Goal: Task Accomplishment & Management: Complete application form

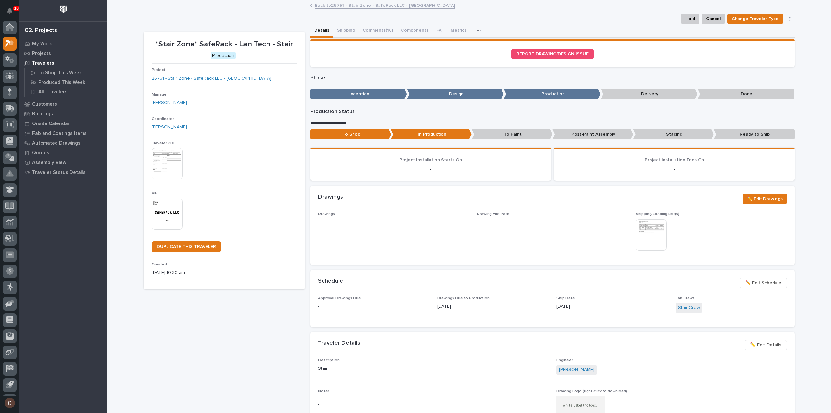
scroll to position [14, 0]
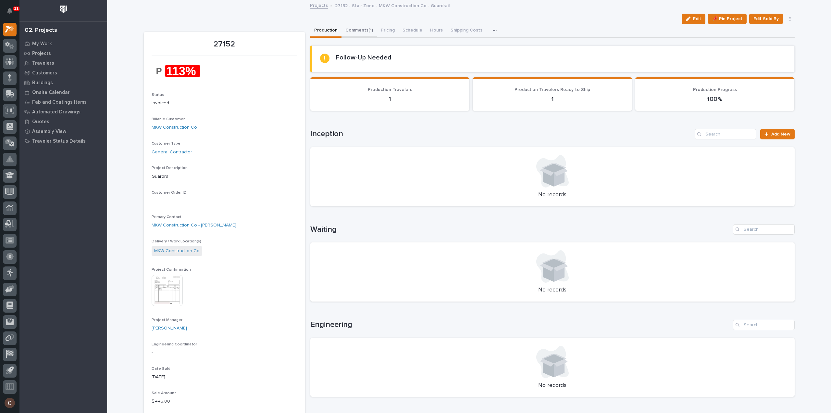
click at [357, 33] on button "Comments (1)" at bounding box center [358, 31] width 35 height 14
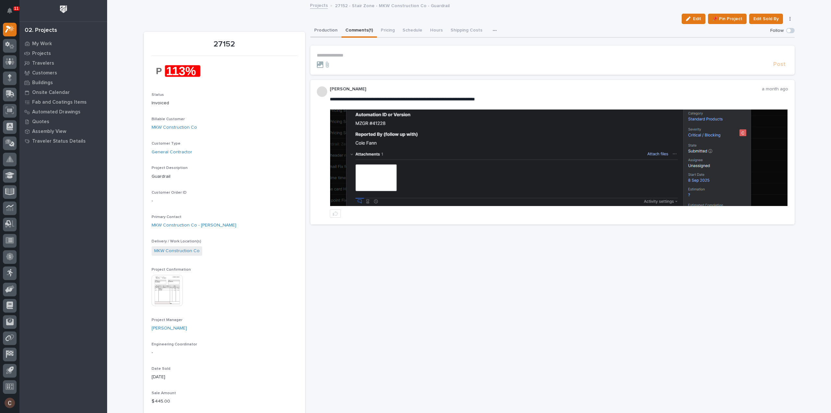
click at [320, 30] on button "Production" at bounding box center [325, 31] width 31 height 14
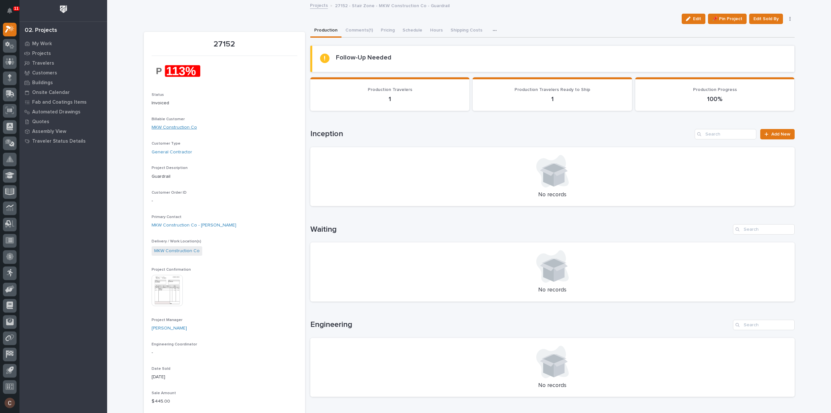
click at [170, 128] on link "MKW Construction Co" at bounding box center [174, 127] width 45 height 7
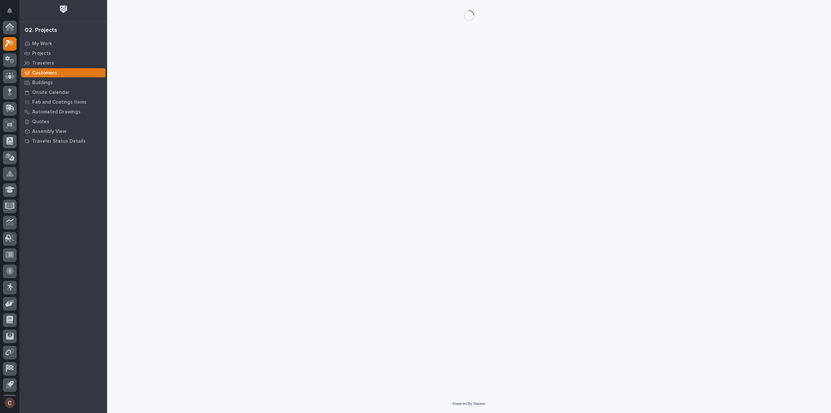
scroll to position [14, 0]
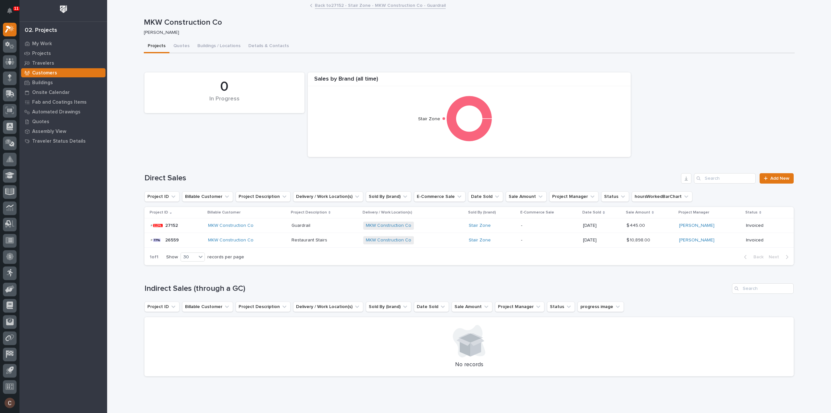
click at [269, 226] on div "MKW Construction Co" at bounding box center [247, 226] width 78 height 6
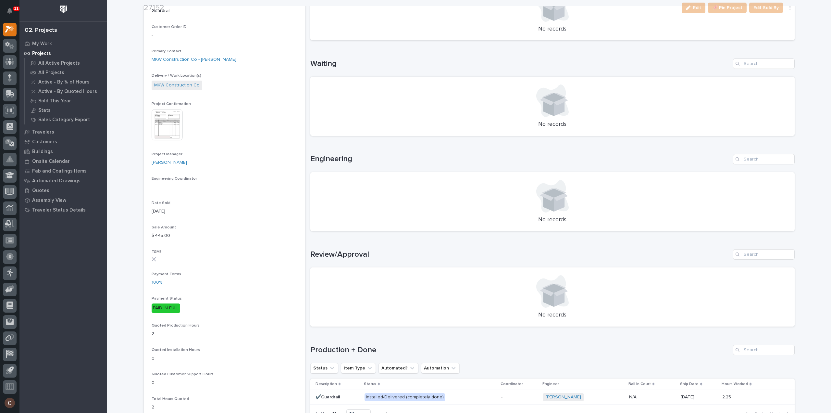
scroll to position [390, 0]
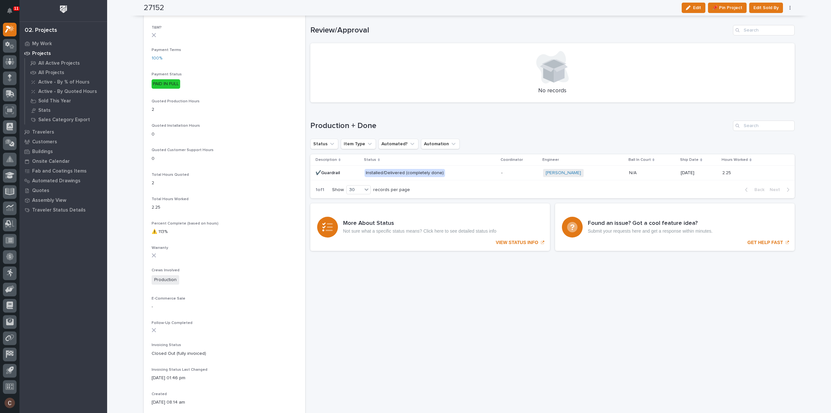
click at [471, 173] on p "Installed/Delivered (completely done)" at bounding box center [422, 173] width 114 height 8
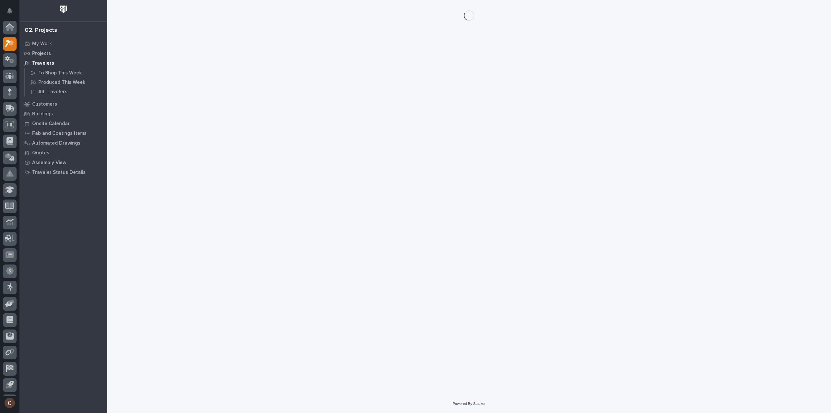
scroll to position [14, 0]
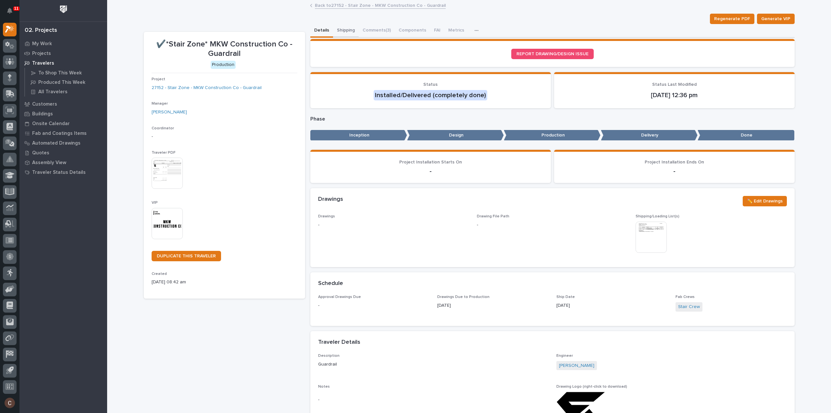
click at [351, 32] on button "Shipping" at bounding box center [346, 31] width 26 height 14
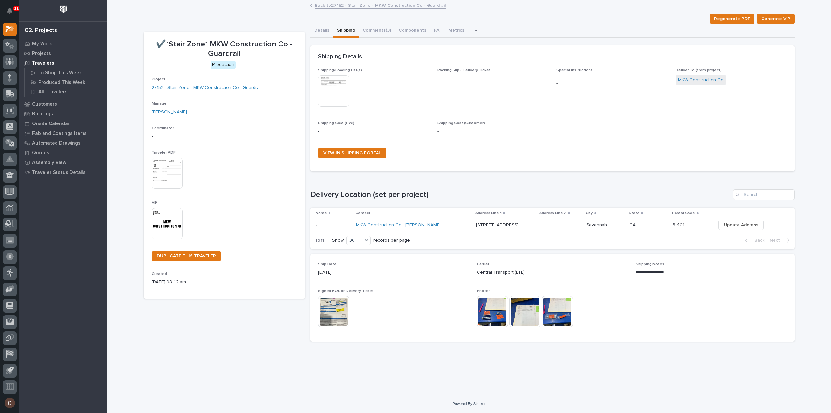
click at [500, 309] on img at bounding box center [492, 311] width 31 height 31
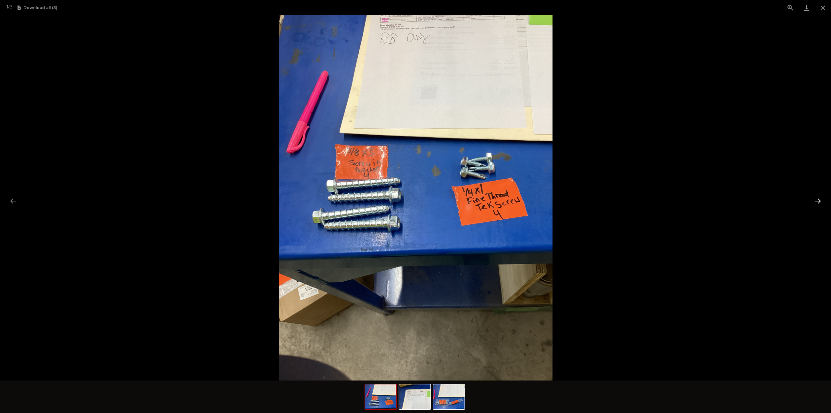
click at [816, 199] on button "Next slide" at bounding box center [818, 200] width 14 height 13
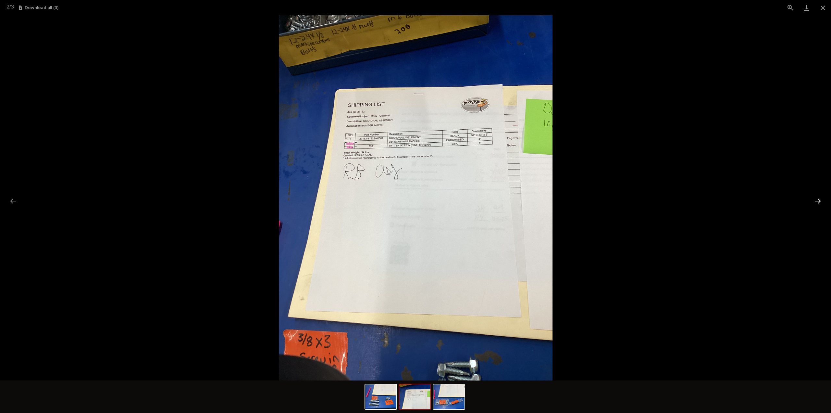
click at [816, 199] on button "Next slide" at bounding box center [818, 200] width 14 height 13
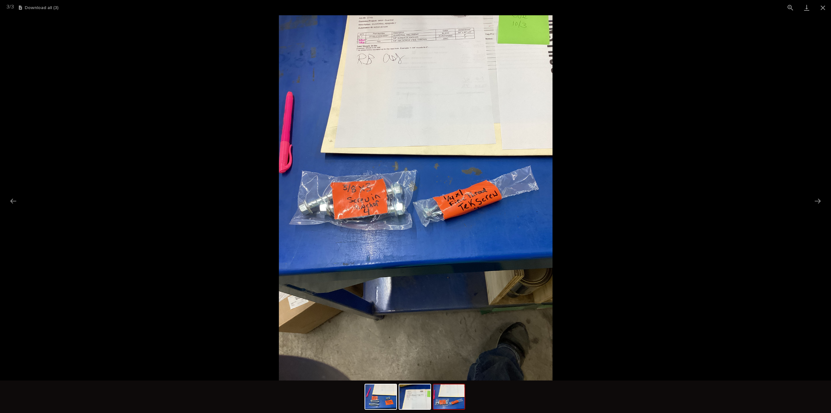
click at [688, 120] on picture at bounding box center [415, 197] width 831 height 365
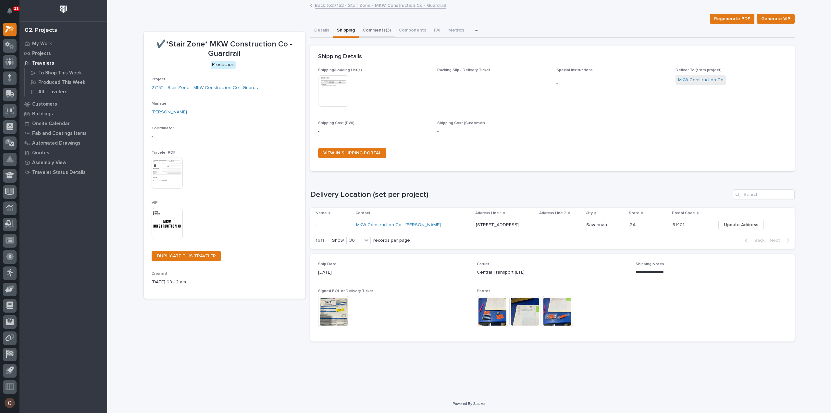
click at [373, 33] on button "Comments (3)" at bounding box center [377, 31] width 36 height 14
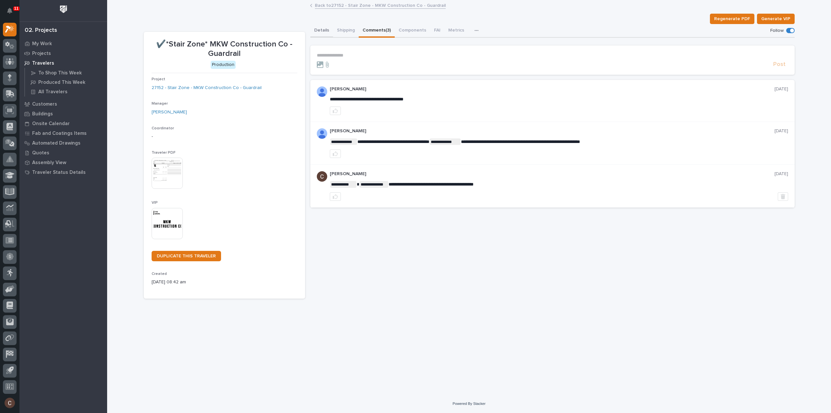
click at [319, 30] on button "Details" at bounding box center [321, 31] width 23 height 14
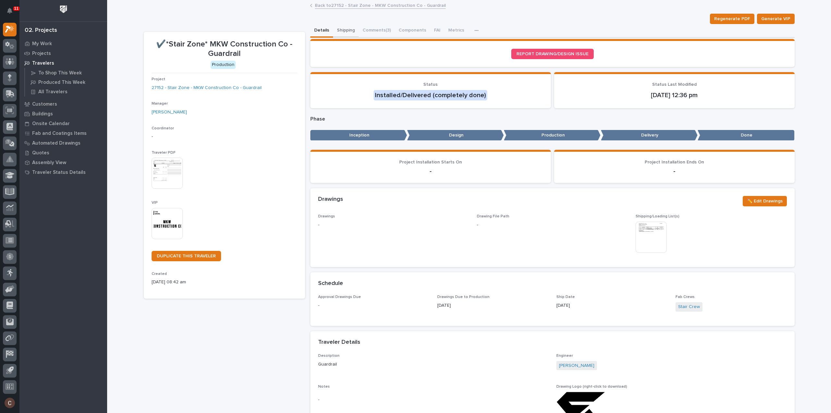
click at [338, 30] on button "Shipping" at bounding box center [346, 31] width 26 height 14
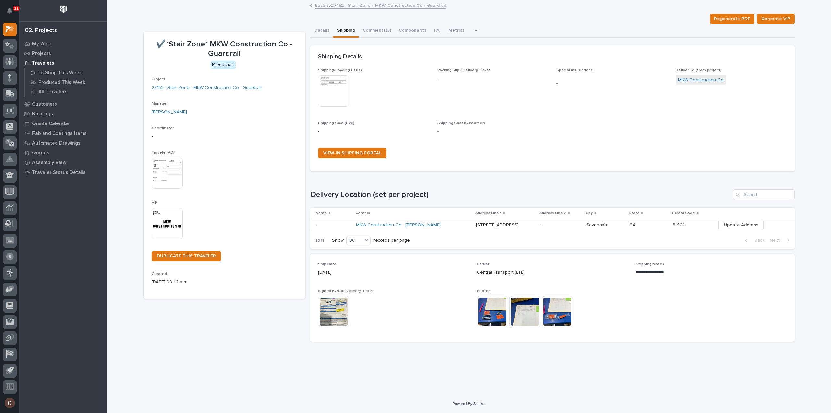
click at [337, 309] on img at bounding box center [333, 311] width 31 height 31
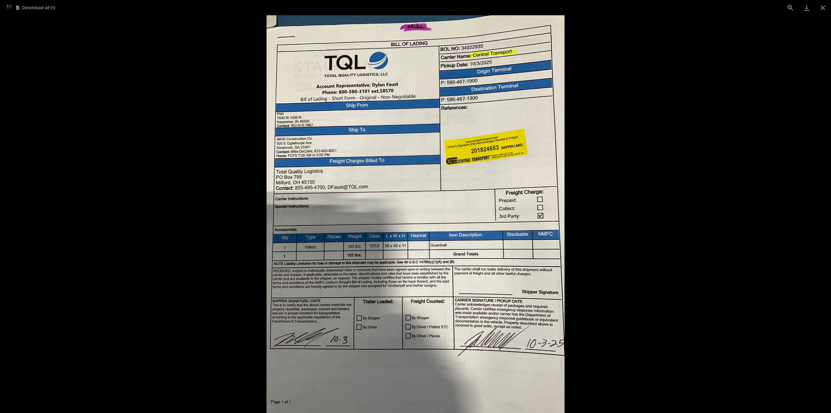
click at [782, 119] on picture at bounding box center [415, 213] width 831 height 397
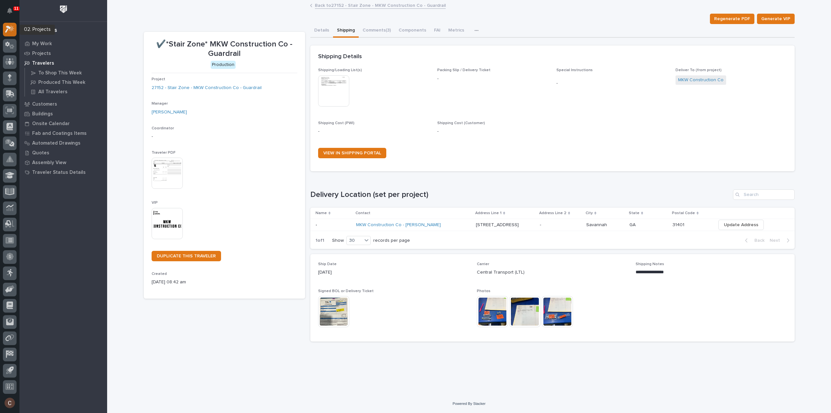
click at [11, 23] on div at bounding box center [10, 30] width 14 height 14
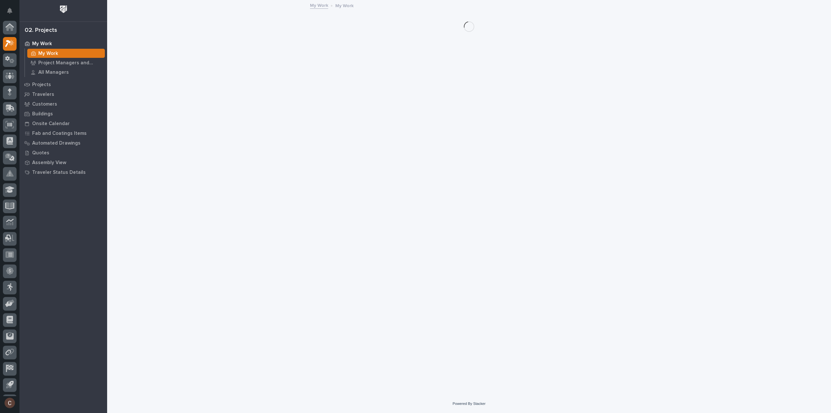
scroll to position [14, 0]
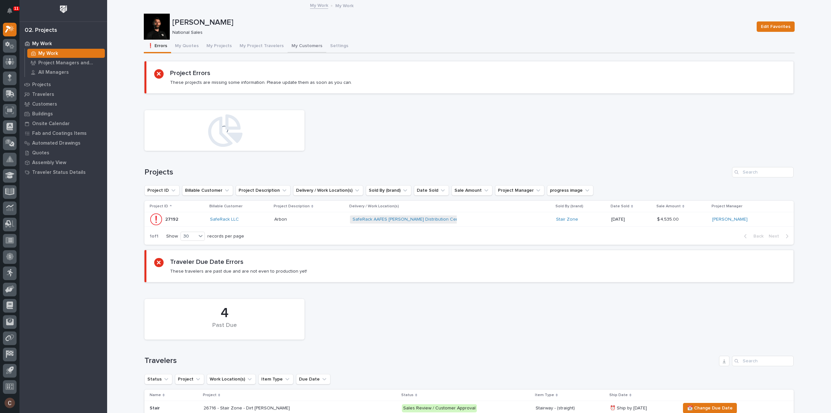
click at [293, 47] on button "My Customers" at bounding box center [307, 47] width 39 height 14
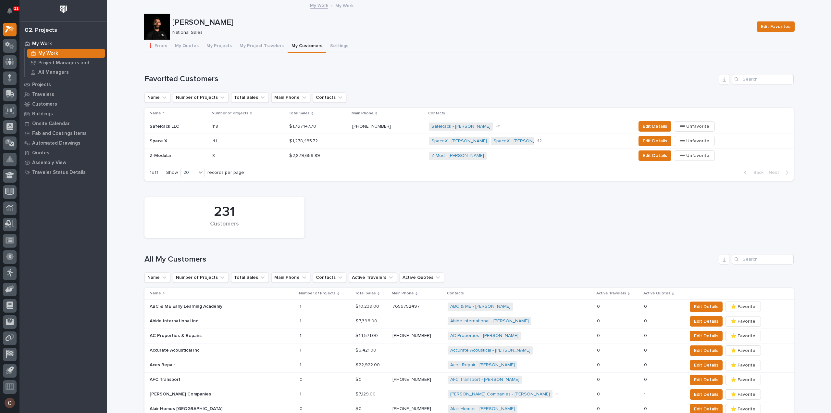
click at [252, 127] on p at bounding box center [240, 127] width 57 height 6
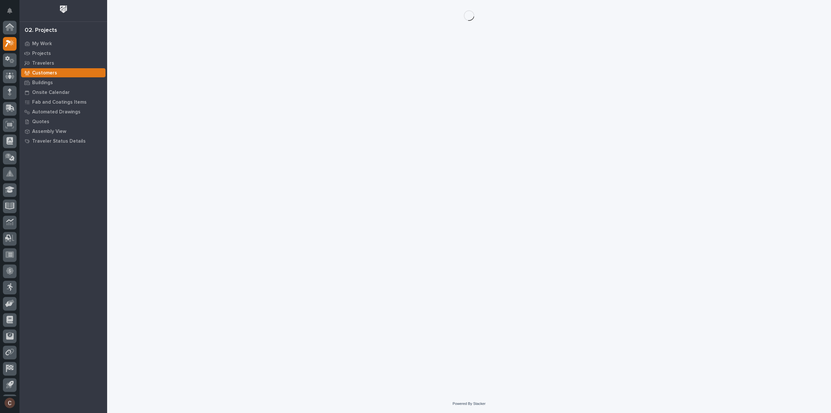
scroll to position [14, 0]
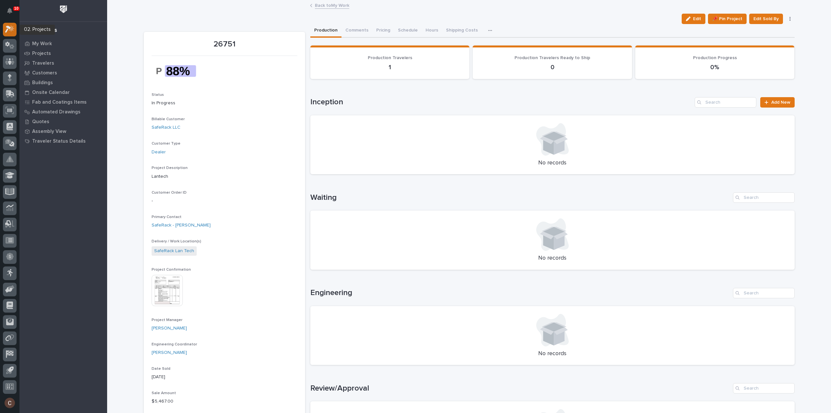
click at [5, 29] on div at bounding box center [10, 30] width 14 height 14
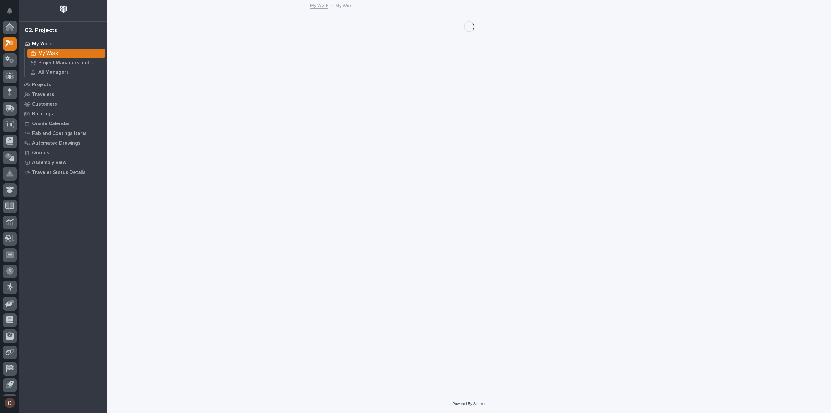
scroll to position [14, 0]
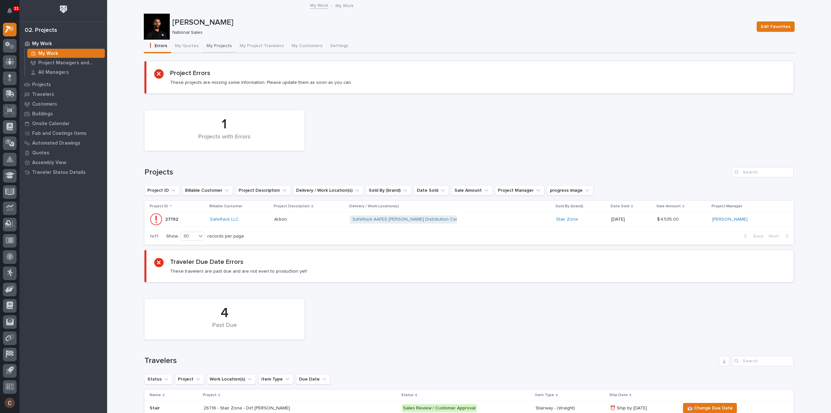
click at [210, 47] on button "My Projects" at bounding box center [219, 47] width 33 height 14
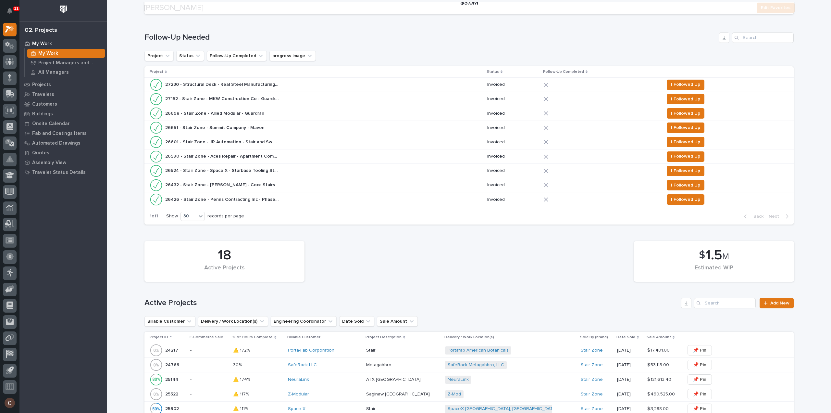
scroll to position [162, 0]
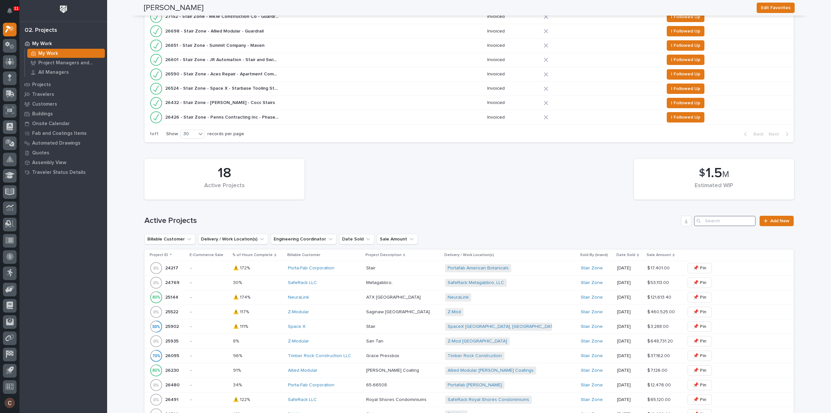
click at [741, 222] on input "Search" at bounding box center [725, 221] width 62 height 10
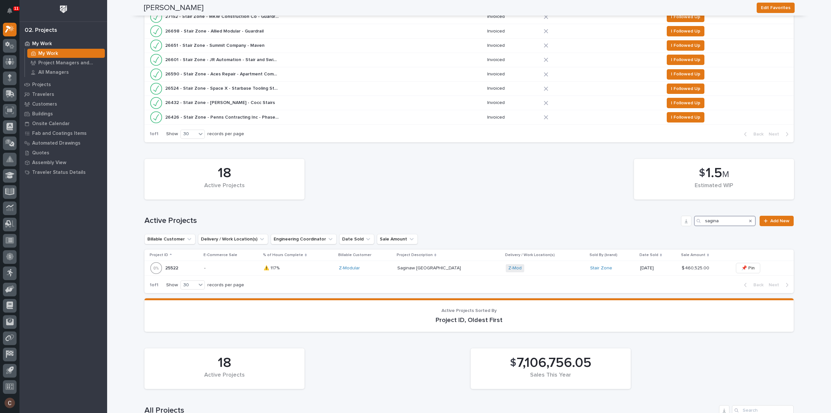
type input "saginaw"
click at [460, 271] on div "Saginaw TX Saginaw TX" at bounding box center [448, 268] width 103 height 11
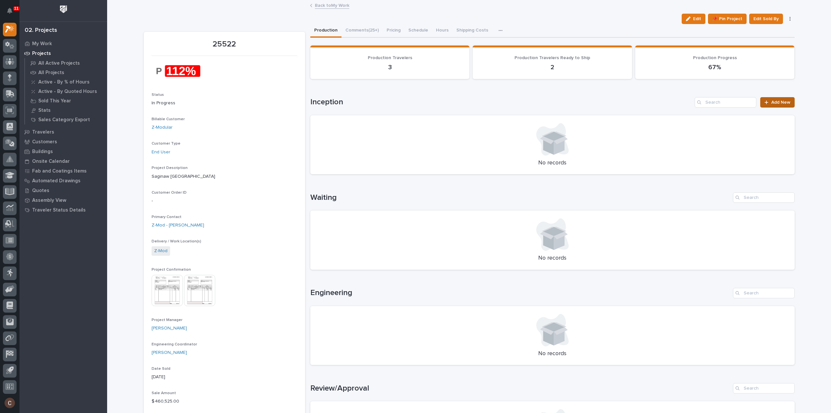
click at [778, 102] on span "Add New" at bounding box center [780, 102] width 19 height 5
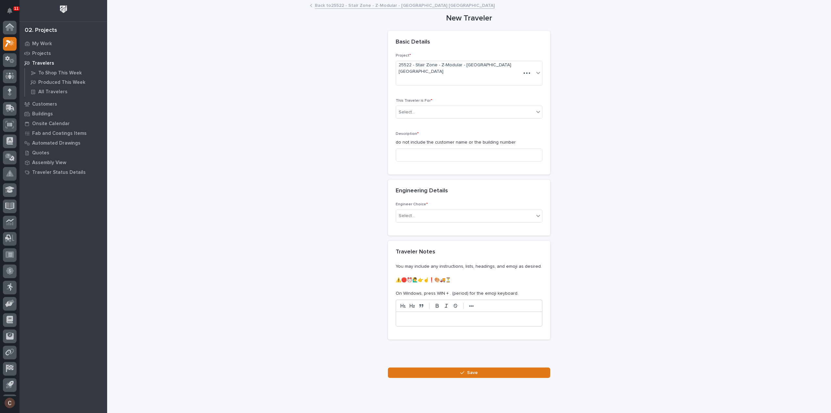
scroll to position [14, 0]
click at [446, 107] on div "Select..." at bounding box center [465, 112] width 138 height 11
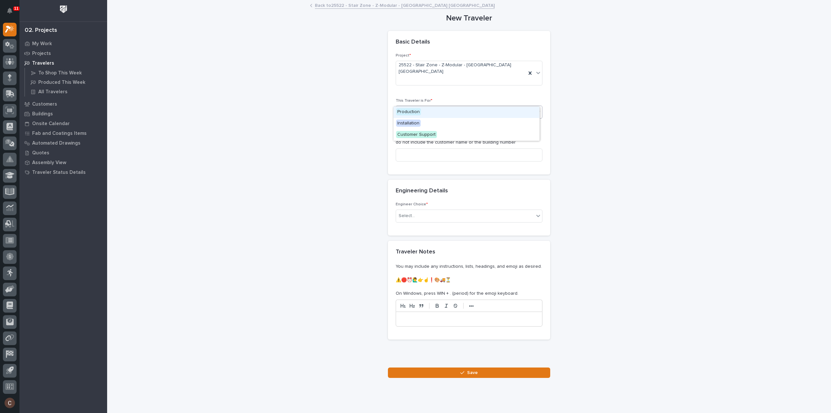
click at [427, 112] on div "Production" at bounding box center [466, 111] width 146 height 11
click at [425, 148] on input at bounding box center [469, 154] width 147 height 13
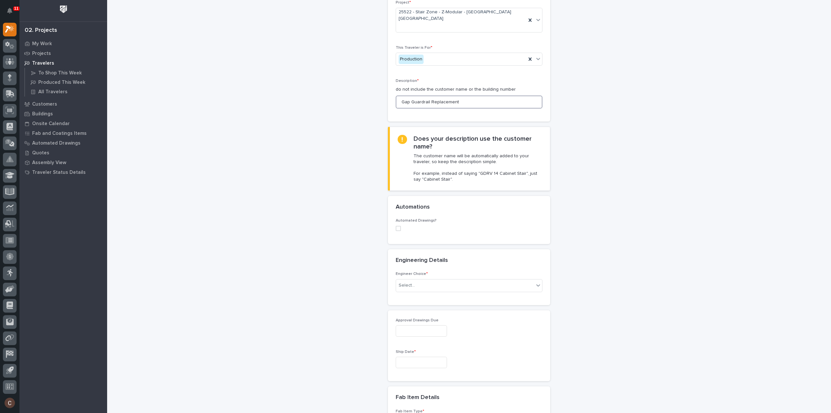
scroll to position [130, 0]
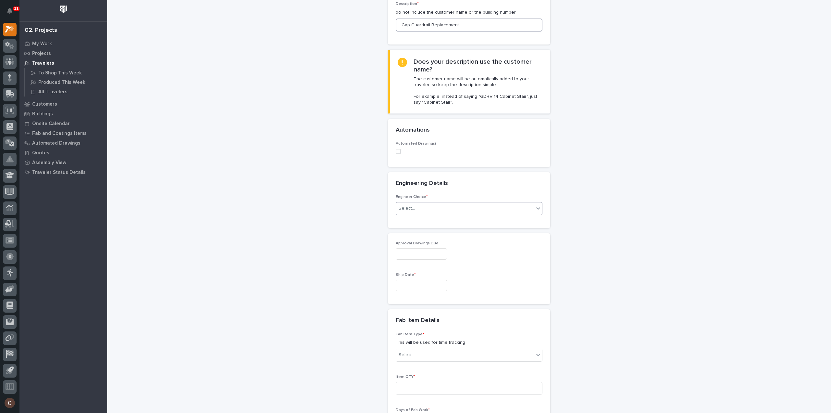
type input "Gap Guardrail Replacement"
click at [428, 203] on div "Select..." at bounding box center [465, 208] width 138 height 11
click at [422, 218] on div "I want my coordinator to choose an engineer" at bounding box center [466, 219] width 146 height 11
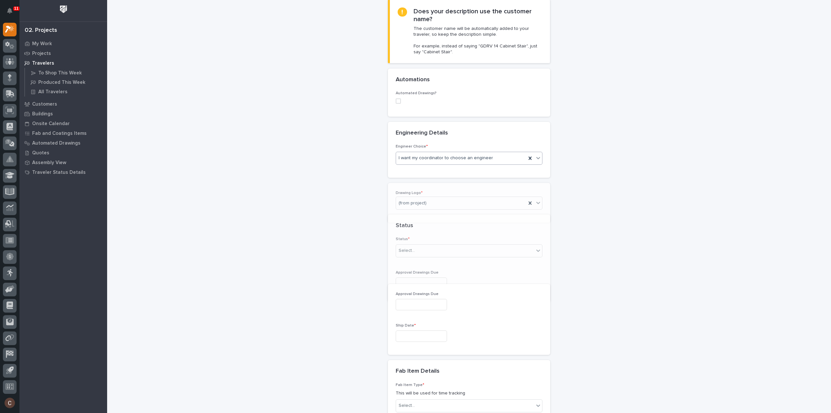
scroll to position [198, 0]
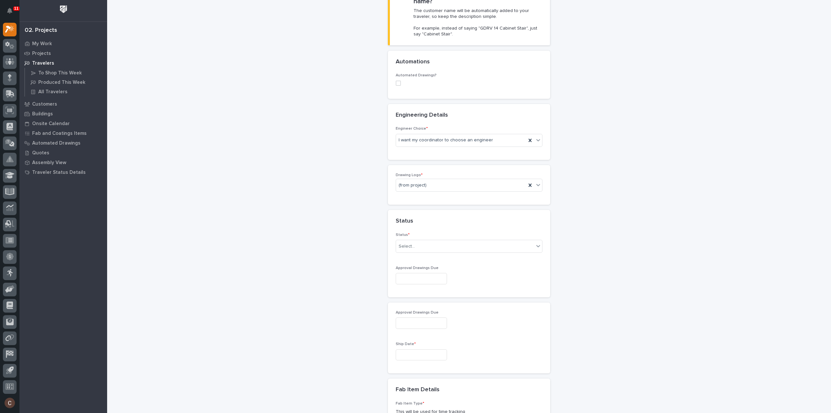
click at [420, 178] on div "Drawing Logo * (from project)" at bounding box center [469, 185] width 147 height 24
click at [411, 228] on div "Stair Zone" at bounding box center [466, 229] width 146 height 11
click at [415, 241] on div "Select..." at bounding box center [465, 246] width 138 height 11
click at [416, 244] on div "Sold (no traveler printed)" at bounding box center [466, 245] width 146 height 11
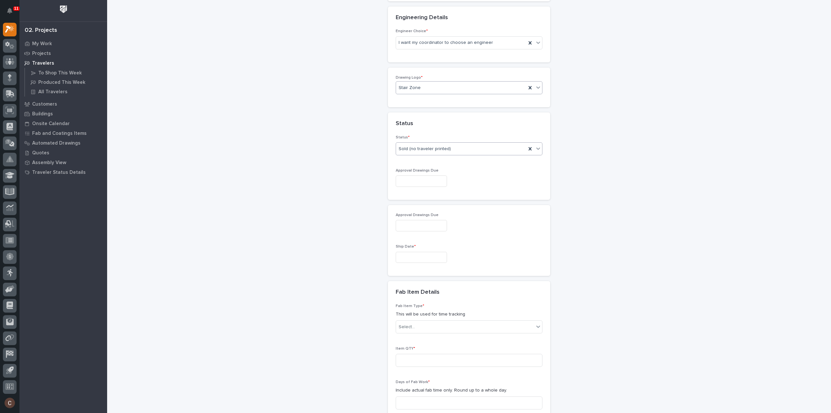
click at [414, 252] on input "text" at bounding box center [421, 257] width 51 height 11
click at [438, 202] on div "24" at bounding box center [438, 200] width 9 height 9
type input "**********"
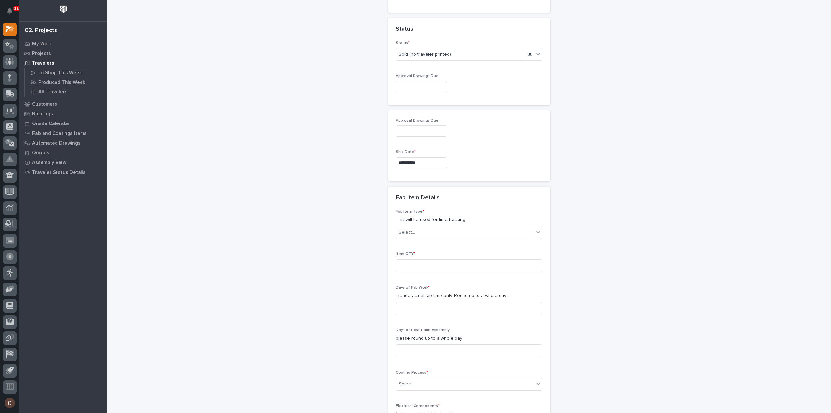
scroll to position [393, 0]
click at [417, 224] on div "Select..." at bounding box center [465, 229] width 138 height 11
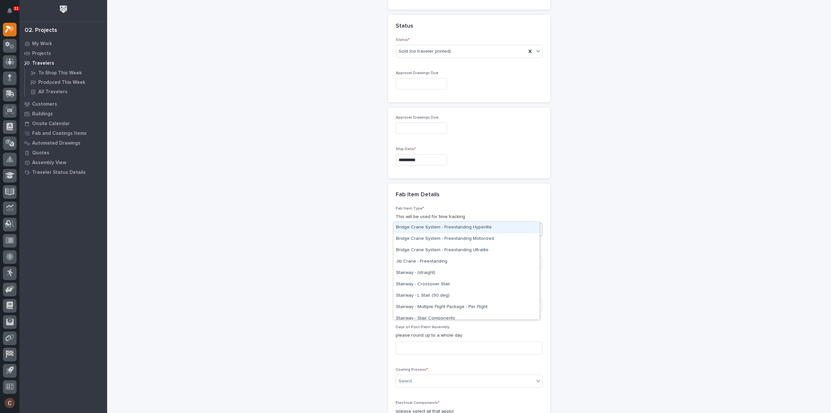
type input "*****"
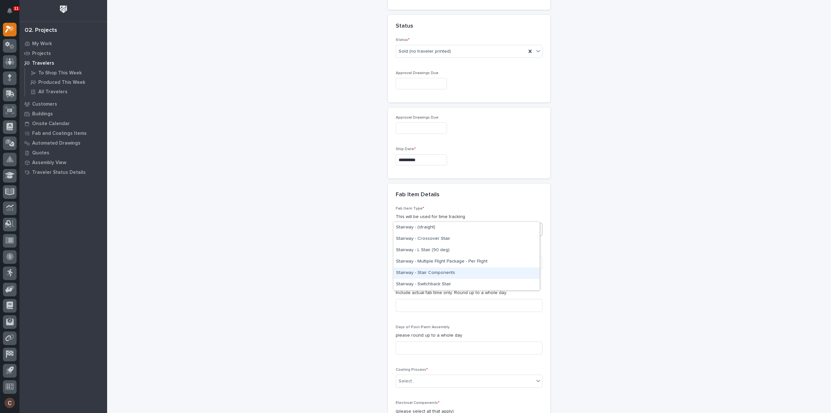
click at [454, 274] on div "Stairway - Stair Components" at bounding box center [466, 272] width 146 height 11
click at [427, 256] on input at bounding box center [469, 262] width 147 height 13
type input "1"
click at [411, 299] on input at bounding box center [469, 305] width 147 height 13
type input "3"
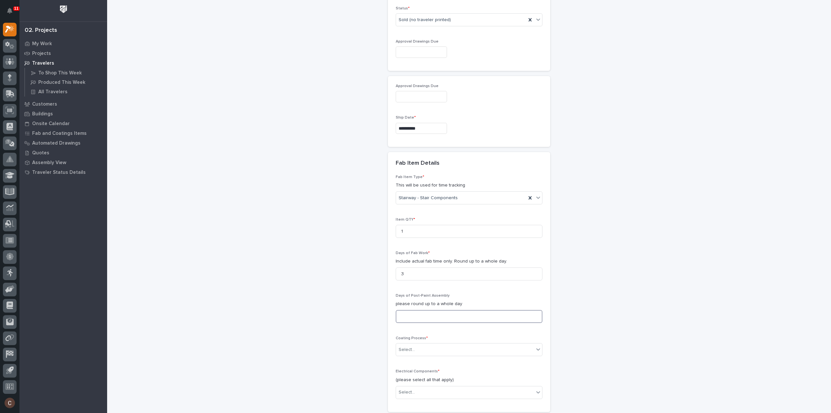
scroll to position [490, 0]
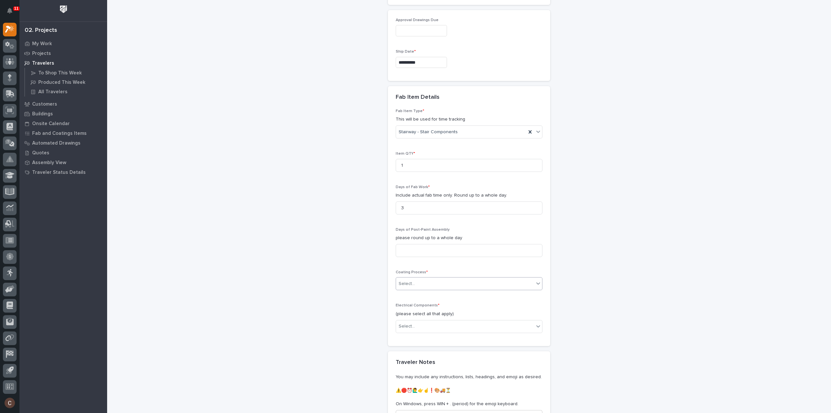
click at [410, 278] on div "Select..." at bounding box center [465, 283] width 138 height 11
drag, startPoint x: 412, startPoint y: 286, endPoint x: 414, endPoint y: 292, distance: 6.3
click at [414, 292] on div "In-House Paint/Powder" at bounding box center [466, 292] width 146 height 11
click at [413, 321] on div "Select..." at bounding box center [465, 326] width 138 height 11
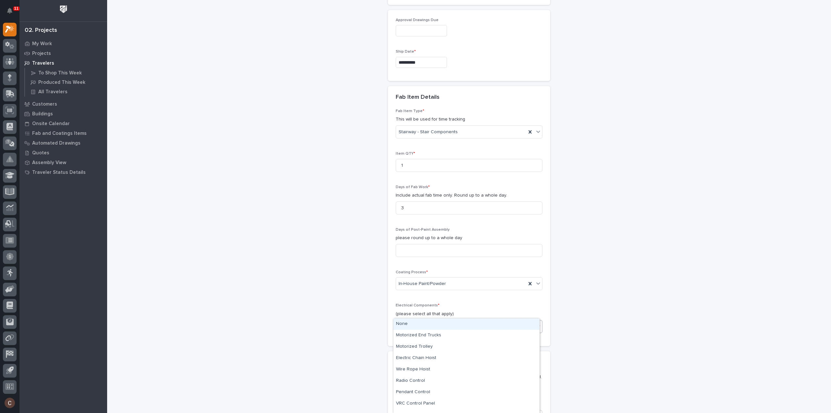
click at [411, 324] on div "None" at bounding box center [466, 323] width 146 height 11
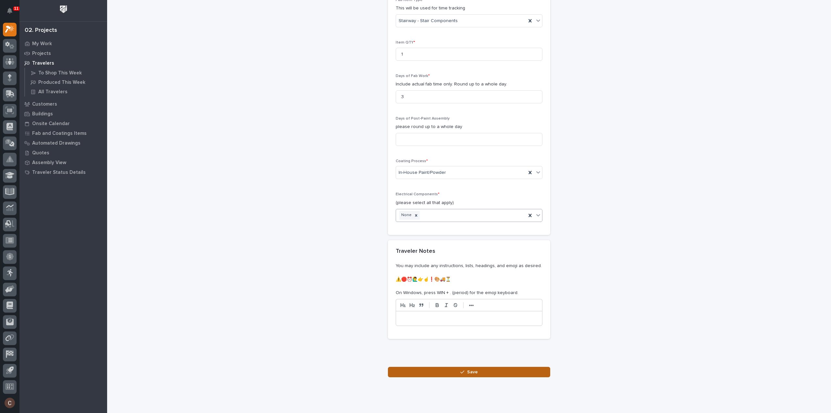
click at [467, 366] on button "Save" at bounding box center [469, 371] width 162 height 10
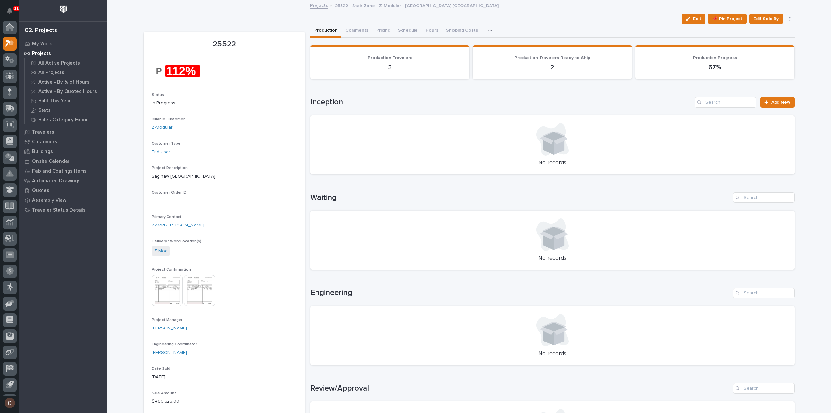
scroll to position [14, 0]
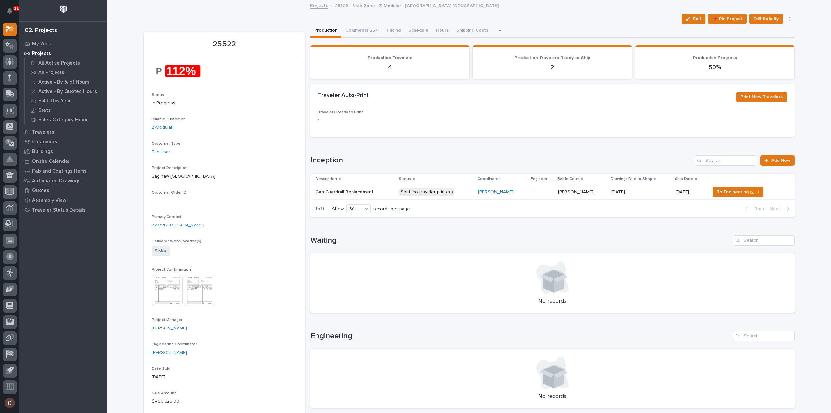
click at [647, 193] on p at bounding box center [640, 192] width 59 height 6
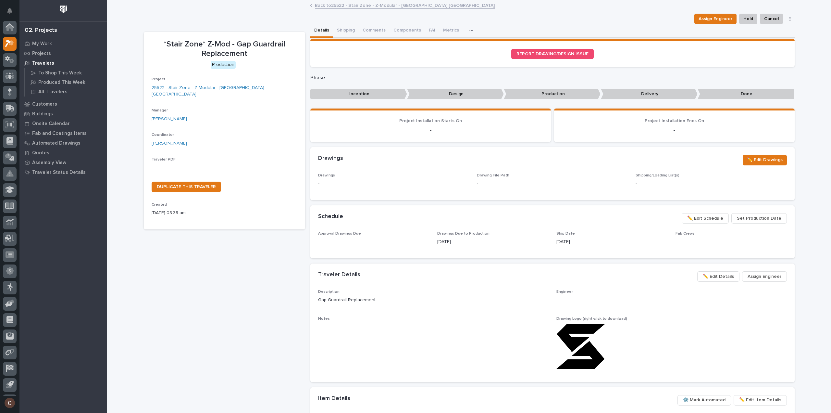
scroll to position [14, 0]
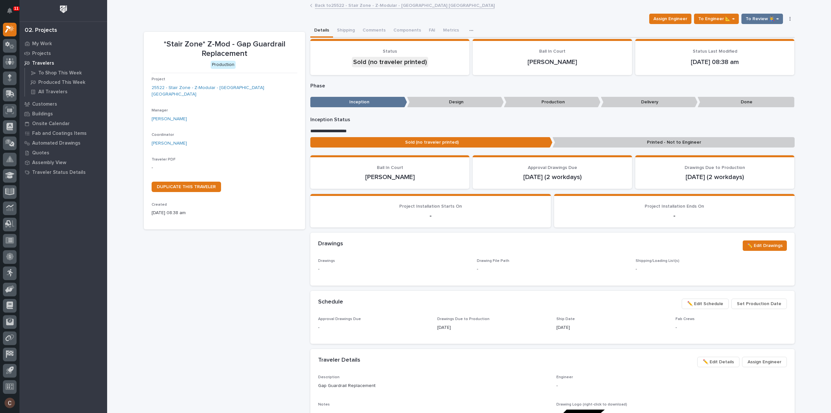
click at [792, 18] on div "Loading... Saving… Loading... Saving… *Stair Zone* Z-Mod - Gap Guardrail Replac…" at bounding box center [469, 340] width 657 height 678
click at [789, 18] on button "button" at bounding box center [789, 19] width 9 height 5
click at [789, 18] on icon "button" at bounding box center [789, 19] width 1 height 5
click at [768, 65] on span "Regenerate PDF" at bounding box center [758, 63] width 35 height 8
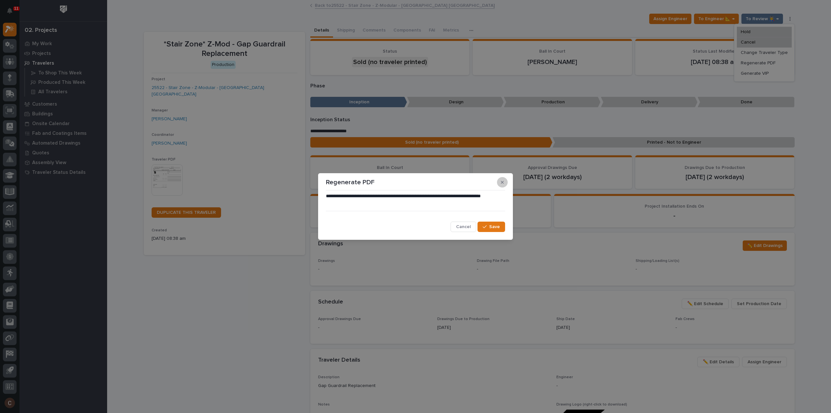
click at [500, 184] on button "button" at bounding box center [502, 182] width 11 height 10
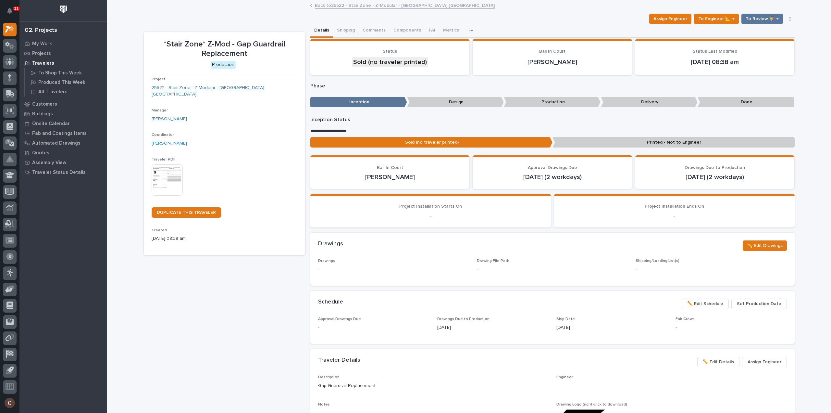
click at [160, 170] on img at bounding box center [167, 179] width 31 height 31
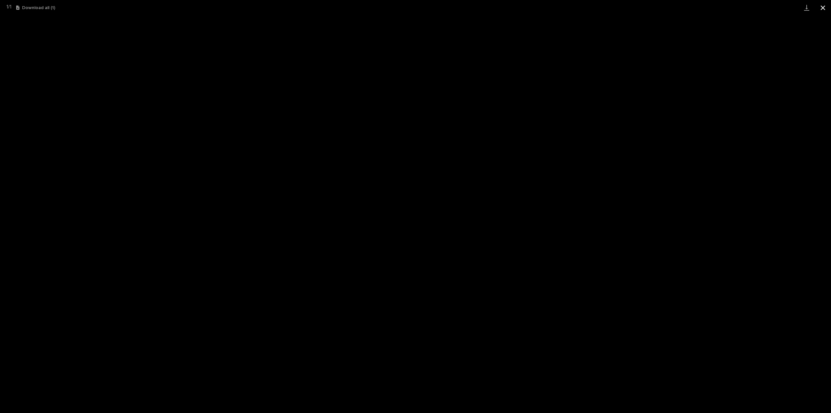
click at [821, 6] on button "Close gallery" at bounding box center [823, 7] width 16 height 15
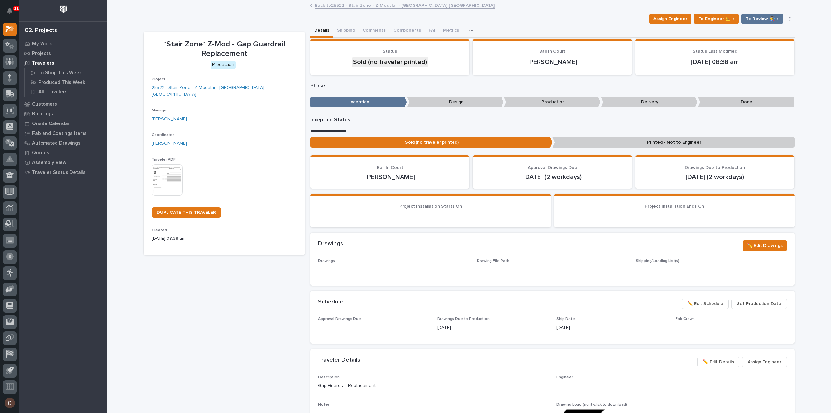
click at [156, 274] on div "*Stair Zone* Z-Mod - Gap Guardrail Replacement Production Project 25522 - Stair…" at bounding box center [224, 347] width 161 height 631
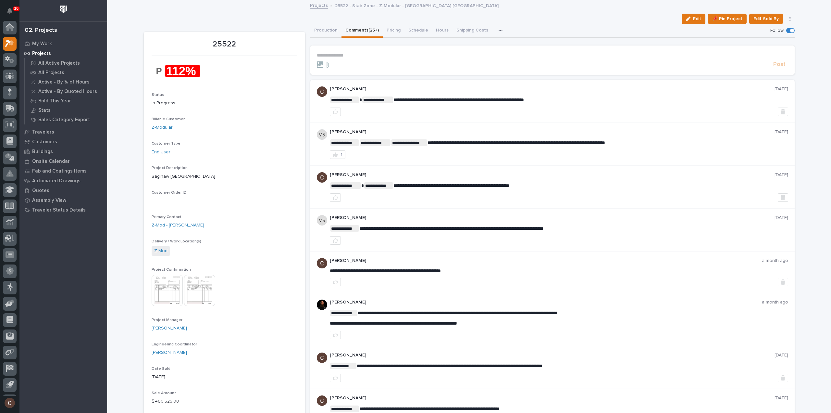
scroll to position [14, 0]
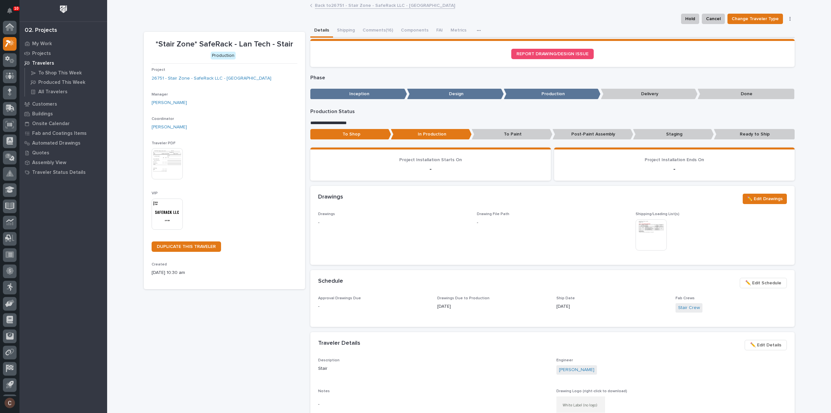
scroll to position [14, 0]
click at [390, 33] on button "Comments (16)" at bounding box center [378, 31] width 38 height 14
